Goal: Find specific page/section: Find specific page/section

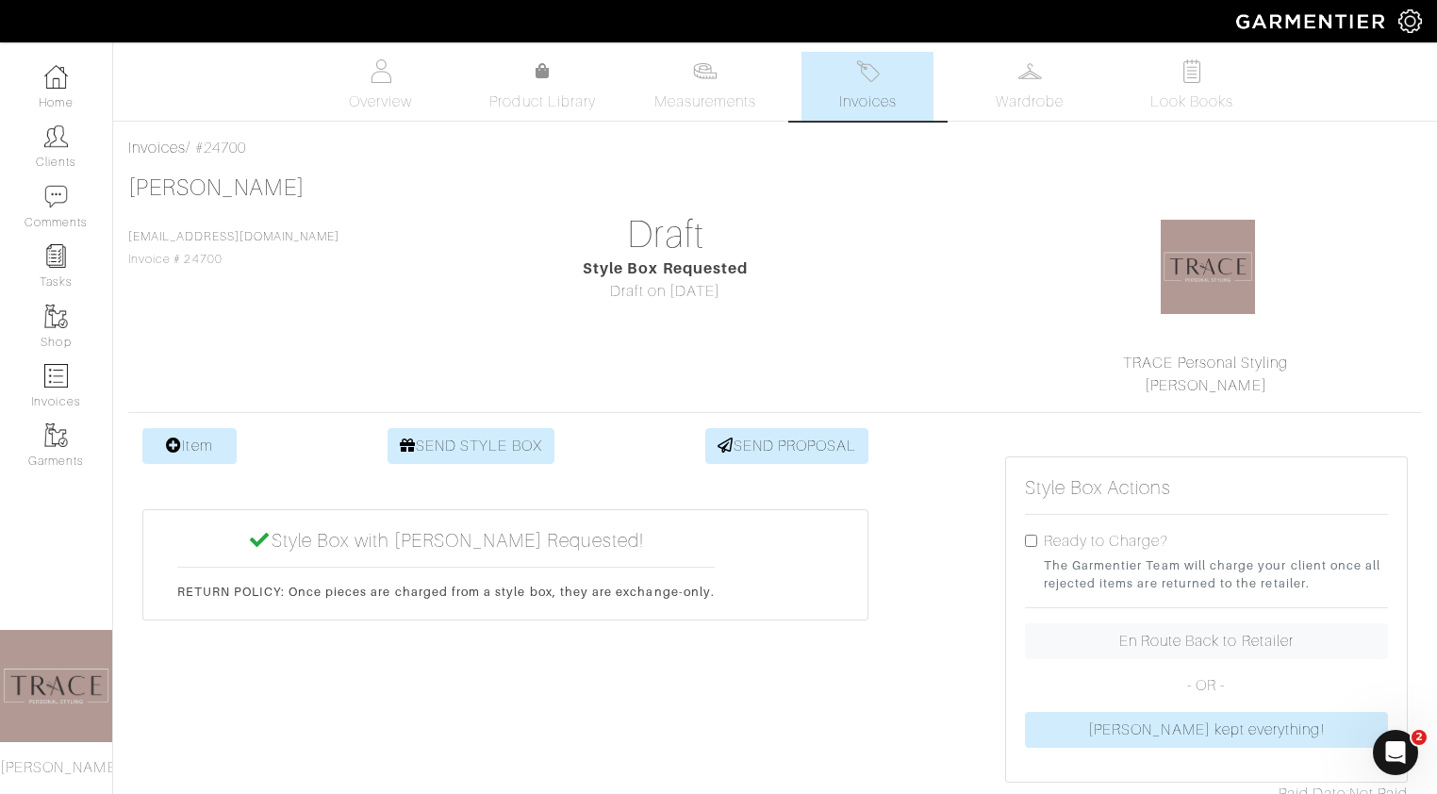
click at [884, 93] on span "Invoices" at bounding box center [868, 102] width 58 height 23
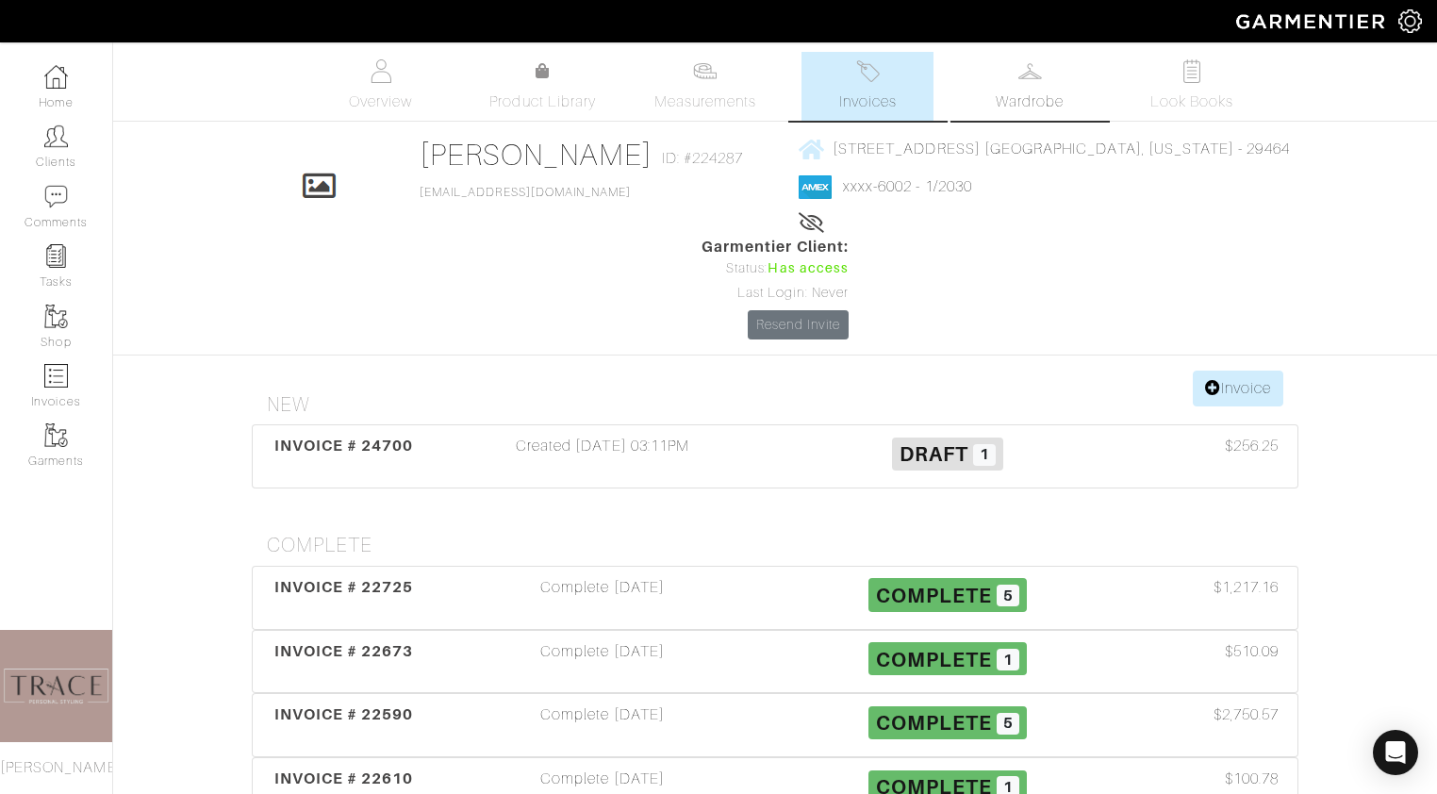
click at [1042, 74] on link "Wardrobe" at bounding box center [1030, 86] width 132 height 69
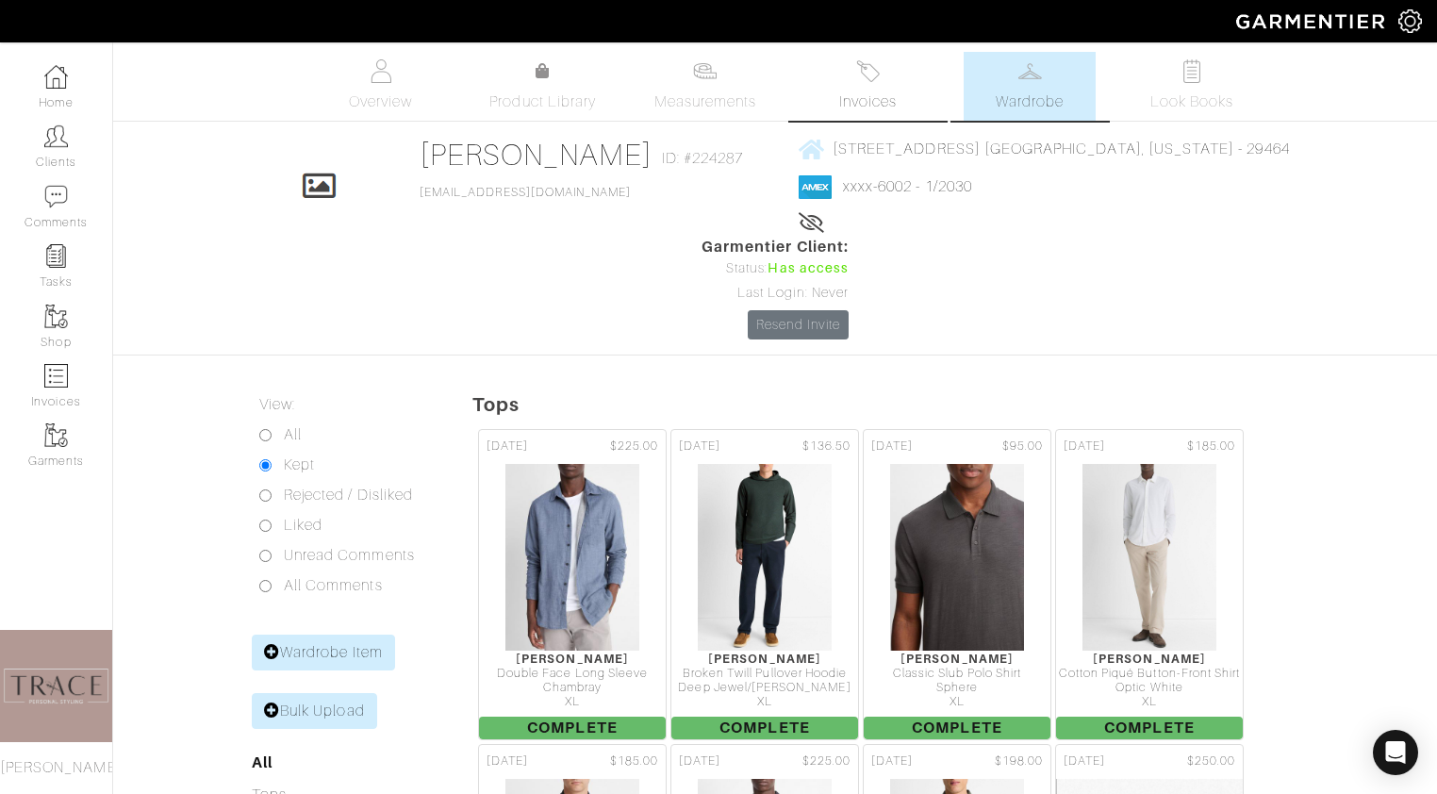
click at [831, 75] on link "Invoices" at bounding box center [867, 86] width 132 height 69
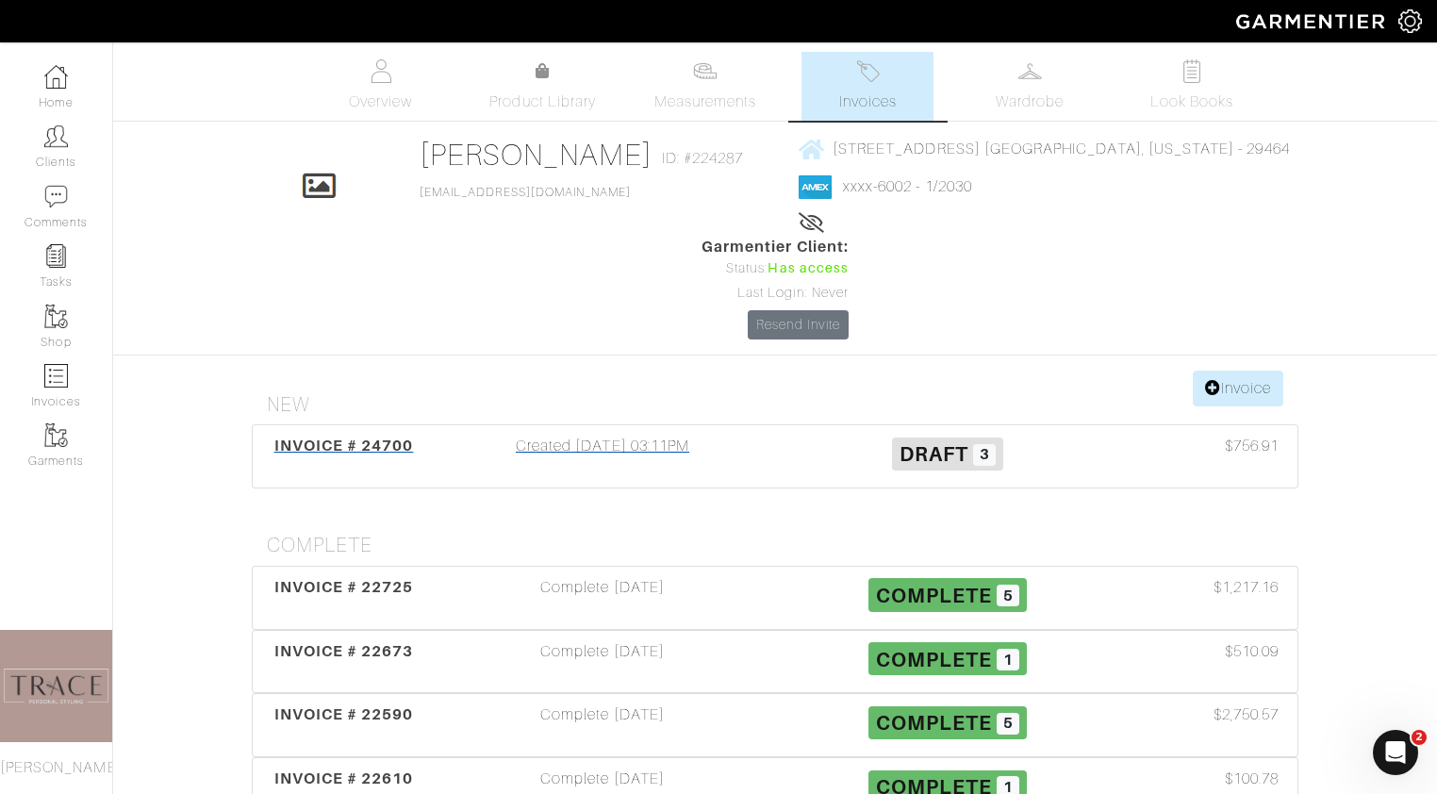
click at [576, 435] on div "Created [DATE] 03:11PM" at bounding box center [602, 456] width 345 height 43
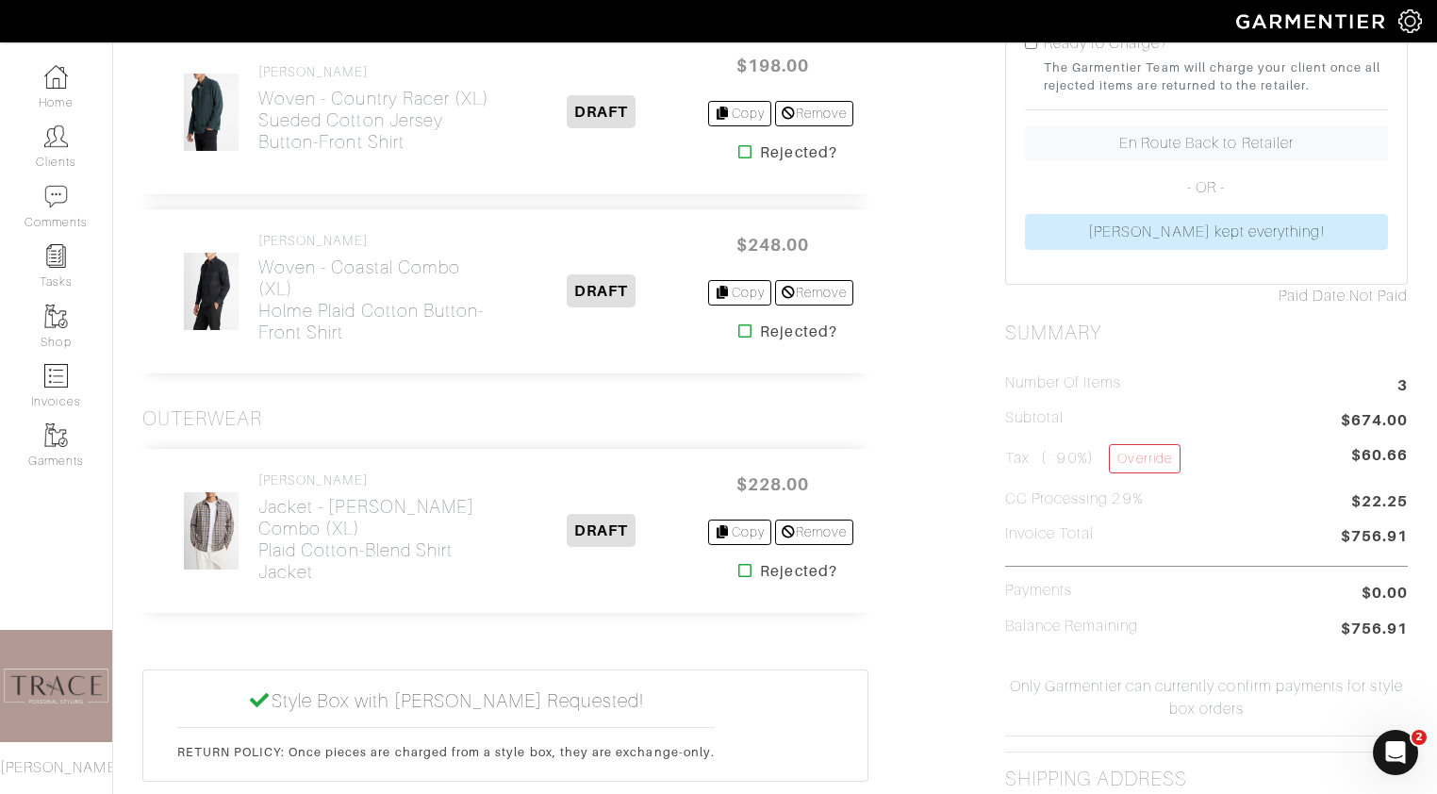
scroll to position [499, 0]
